Goal: Complete application form

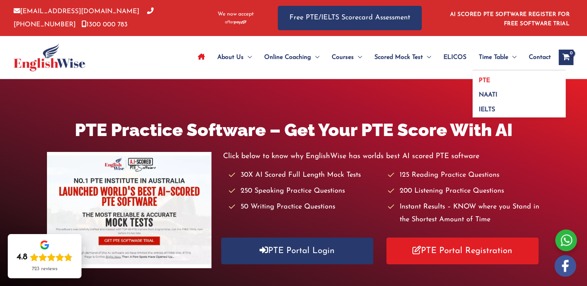
click at [481, 84] on link "PTE" at bounding box center [518, 78] width 93 height 15
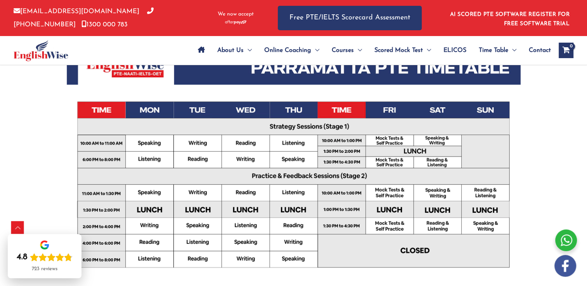
scroll to position [238, 0]
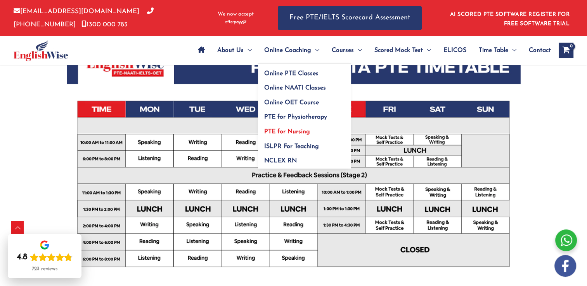
click at [295, 129] on span "PTE for Nursing" at bounding box center [287, 132] width 46 height 6
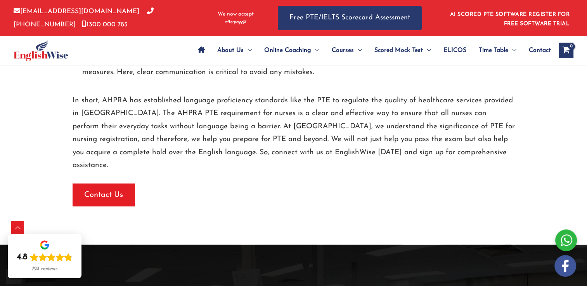
scroll to position [1316, 0]
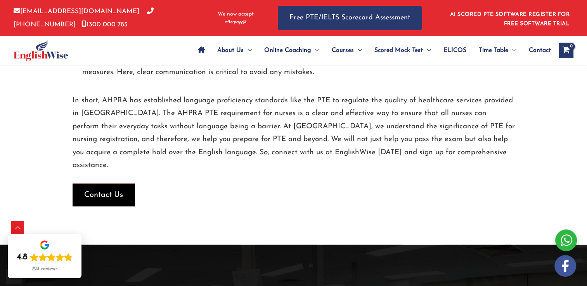
click at [115, 189] on span "Contact Us" at bounding box center [103, 194] width 39 height 11
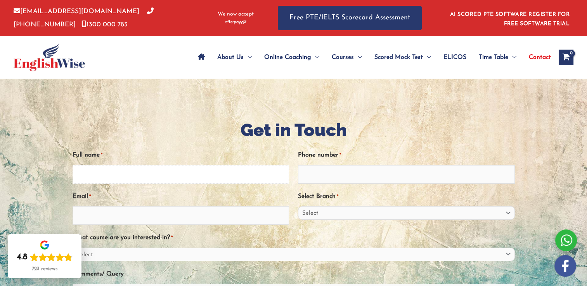
click at [174, 179] on input "Full name *" at bounding box center [181, 174] width 217 height 19
type input "[PERSON_NAME]"
type input "07405086529"
type input "[EMAIL_ADDRESS][DOMAIN_NAME]"
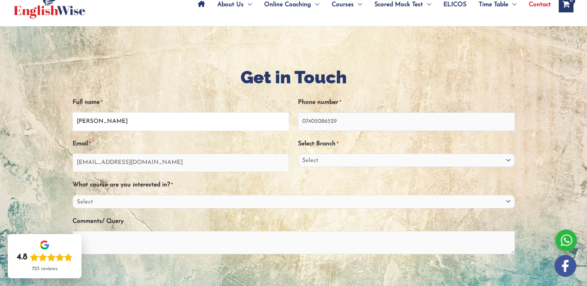
scroll to position [54, 0]
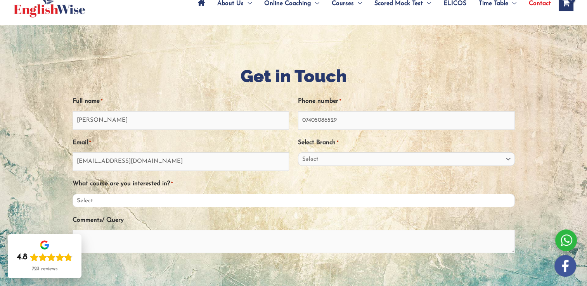
click at [138, 202] on select "Select PTE NAATI IELTS OET General English" at bounding box center [294, 201] width 442 height 14
select select "PTE"
click at [73, 194] on select "Select PTE NAATI IELTS OET General English" at bounding box center [294, 201] width 442 height 14
click at [133, 234] on textarea "Comments/ Query" at bounding box center [294, 241] width 442 height 23
click at [329, 161] on select "Select Sydney City Center Sydney Parramatta EnglishWise Global Brisbane Gold Co…" at bounding box center [406, 159] width 217 height 14
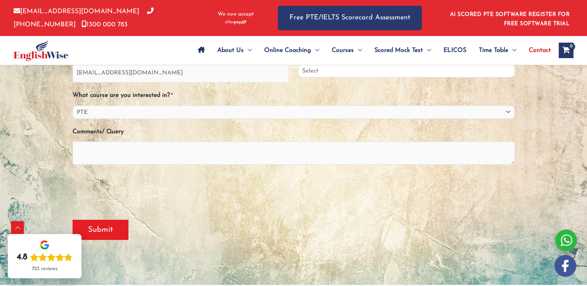
scroll to position [151, 0]
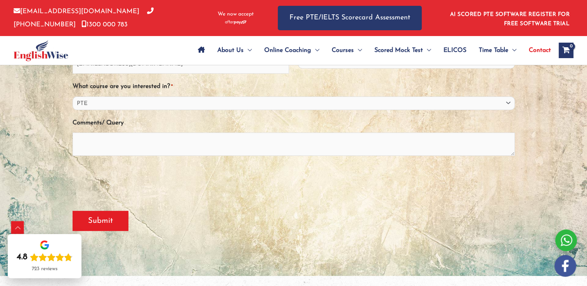
click at [565, 244] on div at bounding box center [566, 241] width 22 height 22
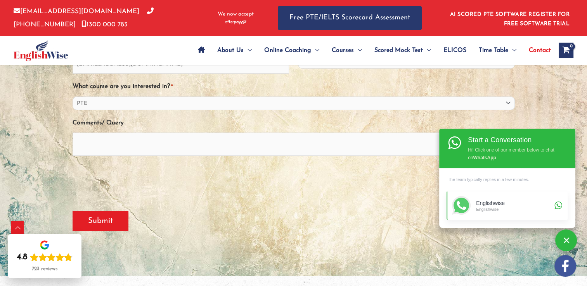
click at [528, 202] on div "Englishwise" at bounding box center [514, 203] width 76 height 7
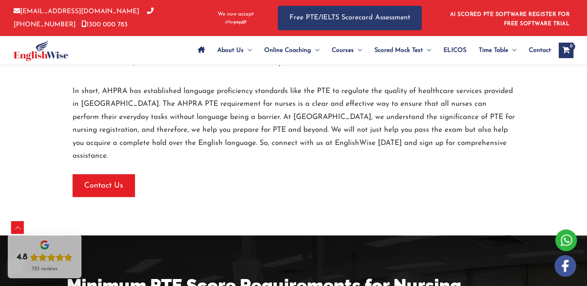
scroll to position [1325, 0]
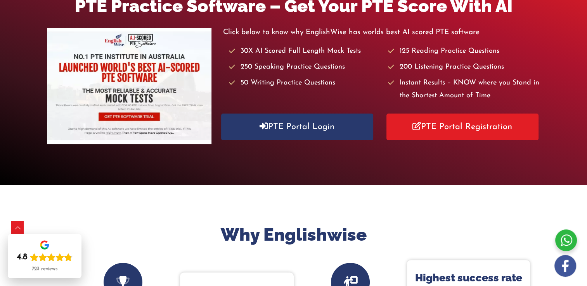
scroll to position [131, 0]
